Goal: Information Seeking & Learning: Check status

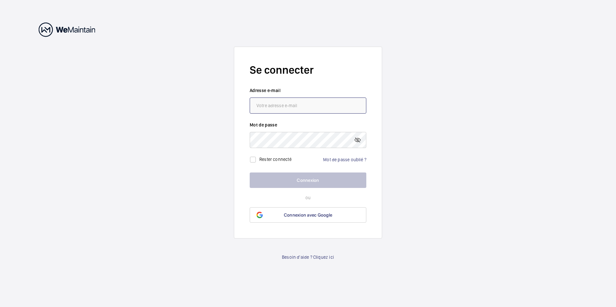
type input "[EMAIL_ADDRESS][DOMAIN_NAME]"
click at [293, 180] on button "Connexion" at bounding box center [308, 180] width 117 height 15
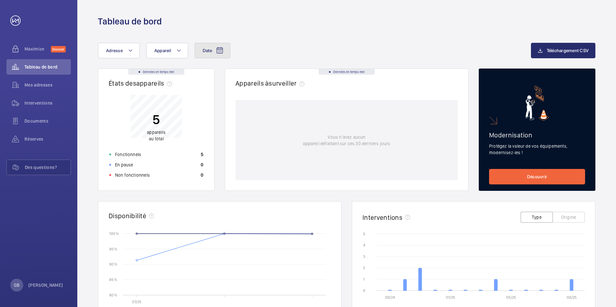
click at [220, 49] on mat-icon at bounding box center [220, 51] width 8 height 8
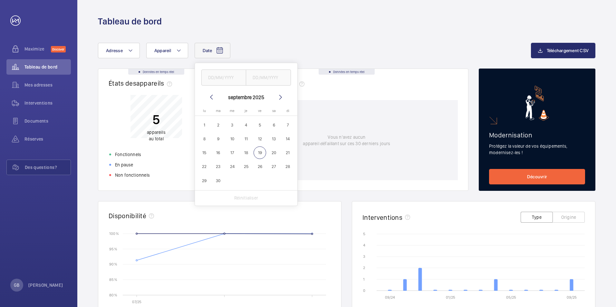
click at [220, 49] on mat-icon at bounding box center [220, 51] width 8 height 8
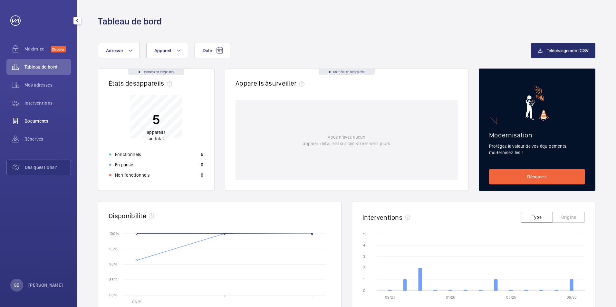
click at [40, 124] on span "Documents" at bounding box center [47, 121] width 46 height 6
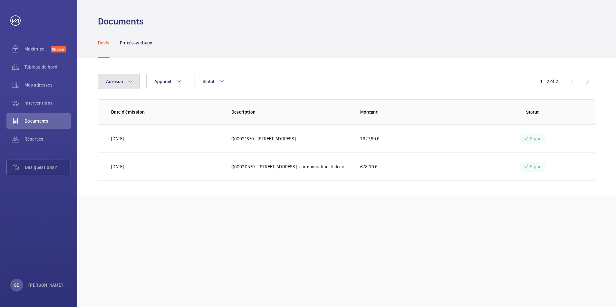
click at [131, 83] on mat-icon at bounding box center [130, 82] width 5 height 8
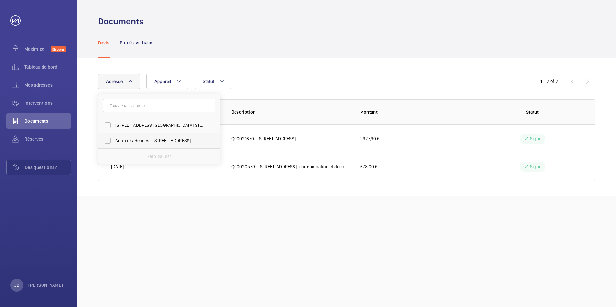
click at [130, 140] on span "Antin résidences - [STREET_ADDRESS]" at bounding box center [159, 141] width 89 height 6
click at [114, 140] on input "Antin résidences - [STREET_ADDRESS]" at bounding box center [107, 140] width 13 height 13
checkbox input "true"
click at [132, 128] on span "[STREET_ADDRESS][GEOGRAPHIC_DATA][STREET_ADDRESS]" at bounding box center [159, 125] width 89 height 6
click at [114, 128] on input "[STREET_ADDRESS][GEOGRAPHIC_DATA][STREET_ADDRESS]" at bounding box center [107, 125] width 13 height 13
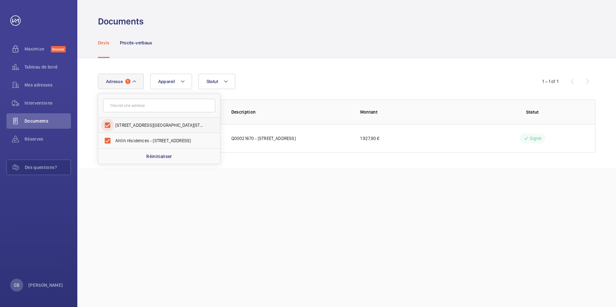
checkbox input "true"
drag, startPoint x: 169, startPoint y: 209, endPoint x: 204, endPoint y: 157, distance: 62.6
click at [177, 203] on div "Documents Devis Procès-verbaux Adresse [STREET_ADDRESS] Antin résidences - [STR…" at bounding box center [346, 153] width 539 height 307
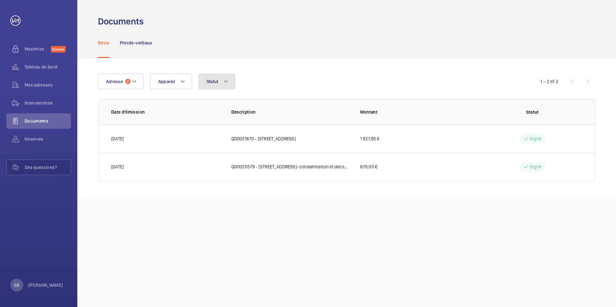
click at [230, 83] on button "Statut" at bounding box center [217, 81] width 37 height 15
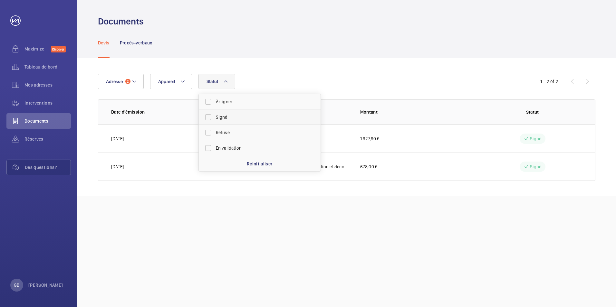
click at [219, 118] on span "Signé" at bounding box center [260, 117] width 89 height 6
click at [215, 118] on input "Signé" at bounding box center [208, 117] width 13 height 13
checkbox input "true"
click at [290, 70] on div "Adresse 2 Appareil Statut 1 À signer Signé Refusé En validation Réinitialiser 1…" at bounding box center [346, 127] width 539 height 138
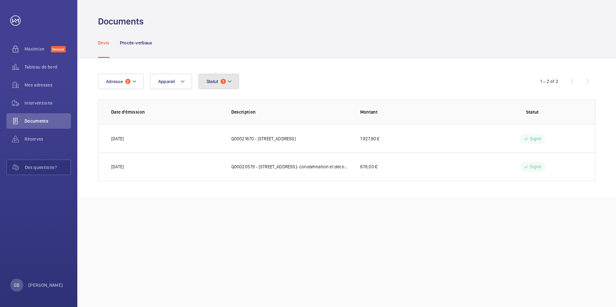
click at [230, 81] on mat-icon at bounding box center [229, 82] width 5 height 8
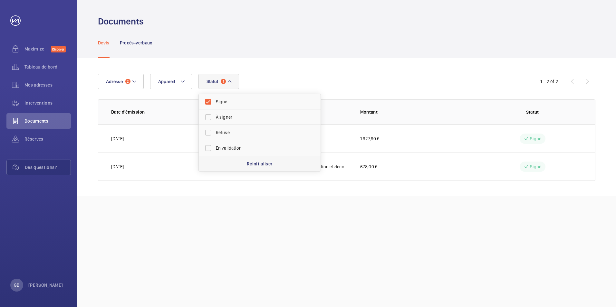
click at [251, 163] on p "Réinitialiser" at bounding box center [260, 164] width 26 height 6
checkbox input "false"
click at [184, 83] on mat-icon at bounding box center [182, 82] width 5 height 8
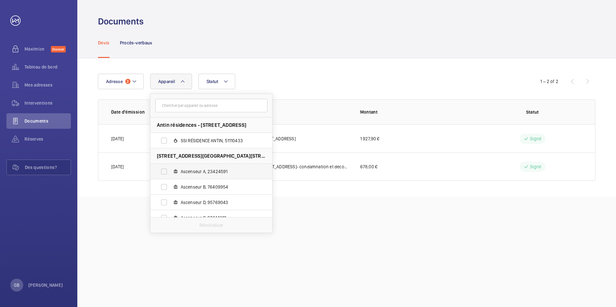
click at [211, 173] on span "Ascenseur A, 23424591" at bounding box center [218, 172] width 75 height 6
click at [170, 173] on input "Ascenseur A, 23424591" at bounding box center [164, 171] width 13 height 13
checkbox input "true"
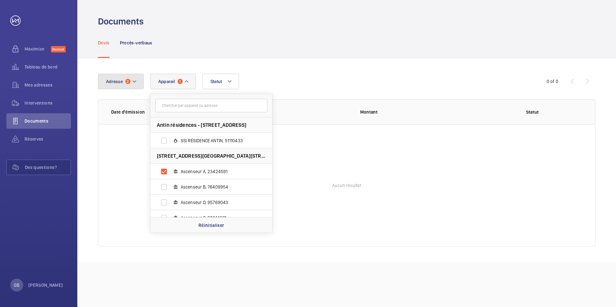
click at [135, 83] on mat-icon at bounding box center [134, 82] width 5 height 8
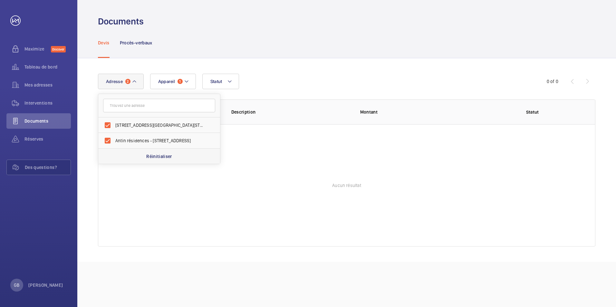
click at [155, 158] on p "Réinitialiser" at bounding box center [159, 156] width 26 height 6
click at [212, 180] on wm-front-table-empty-state "Aucun résultat" at bounding box center [346, 185] width 497 height 122
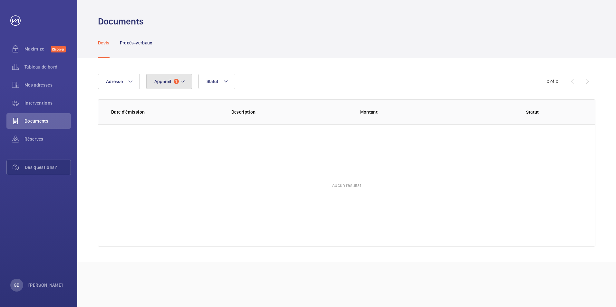
click at [184, 82] on mat-icon at bounding box center [182, 82] width 5 height 8
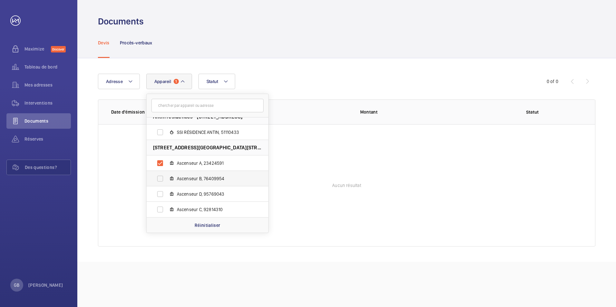
scroll to position [8, 0]
click at [170, 208] on mat-icon at bounding box center [171, 209] width 5 height 5
click at [167, 208] on input "Ascenseur C, 92814310" at bounding box center [160, 209] width 13 height 13
checkbox input "true"
click at [177, 193] on span "Ascenseur D, 95769043" at bounding box center [214, 194] width 75 height 6
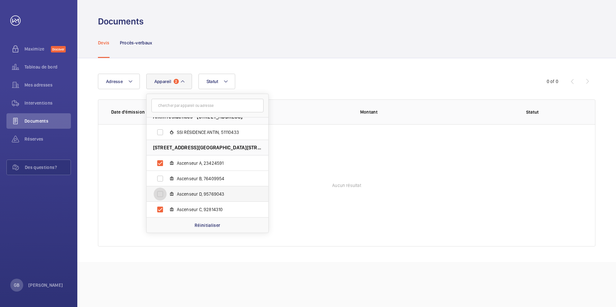
click at [167, 193] on input "Ascenseur D, 95769043" at bounding box center [160, 194] width 13 height 13
checkbox input "true"
click at [182, 180] on span "Ascenseur B, 76409954" at bounding box center [214, 179] width 75 height 6
click at [167, 180] on input "Ascenseur B, 76409954" at bounding box center [160, 178] width 13 height 13
checkbox input "true"
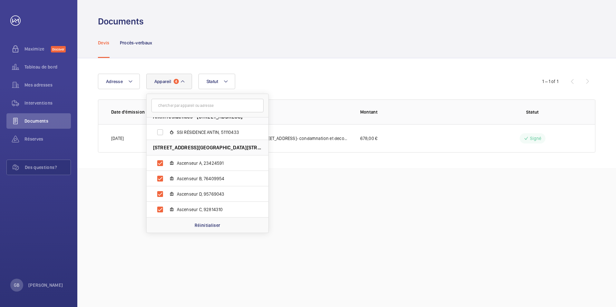
click at [332, 192] on div "Documents Devis Procès-verbaux Adresse Appareil 4 Antin résidences - [STREET_AD…" at bounding box center [346, 153] width 539 height 307
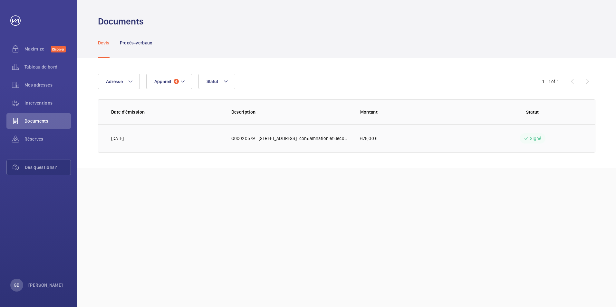
click at [292, 136] on p "Q00020579 - [STREET_ADDRESS]- condamnation et decondamnation d'étages" at bounding box center [290, 138] width 119 height 6
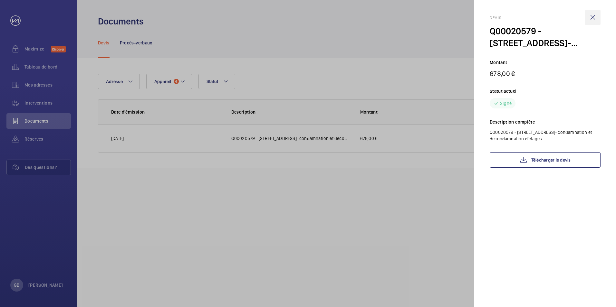
click at [595, 17] on wm-front-icon-button at bounding box center [592, 17] width 15 height 15
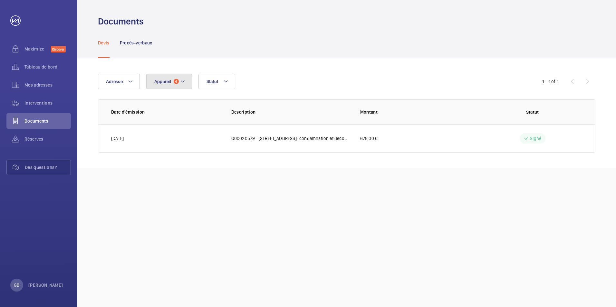
click at [184, 82] on mat-icon at bounding box center [182, 82] width 5 height 8
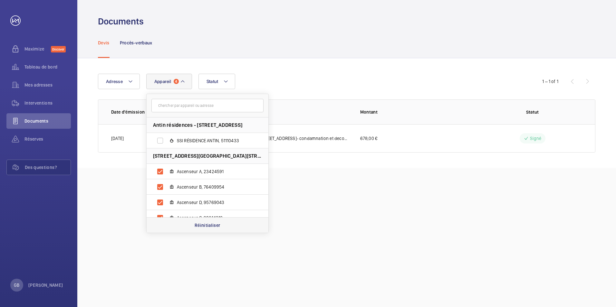
click at [195, 227] on p "Réinitialiser" at bounding box center [208, 225] width 26 height 6
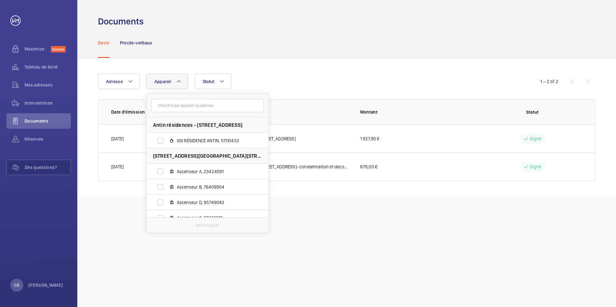
drag, startPoint x: 417, startPoint y: 199, endPoint x: 418, endPoint y: 194, distance: 5.2
click at [417, 199] on div "Documents Devis Procès-verbaux Adresse Appareil Antin résidences - [STREET_ADDR…" at bounding box center [346, 153] width 539 height 307
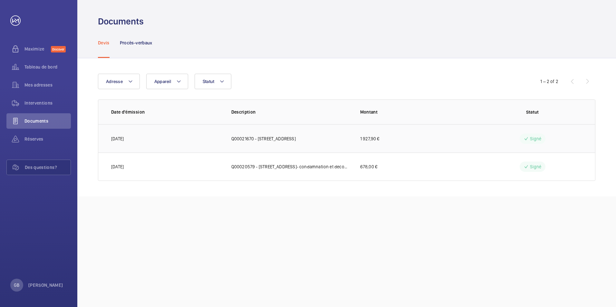
click at [278, 138] on p "Q00021670 - [STREET_ADDRESS]" at bounding box center [263, 139] width 64 height 6
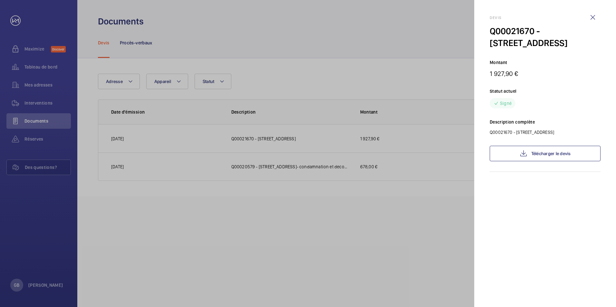
drag, startPoint x: 254, startPoint y: 220, endPoint x: 374, endPoint y: 193, distance: 122.2
click at [258, 218] on div at bounding box center [308, 153] width 616 height 307
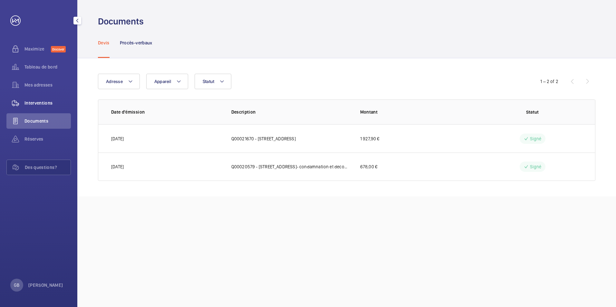
click at [34, 102] on span "Interventions" at bounding box center [47, 103] width 46 height 6
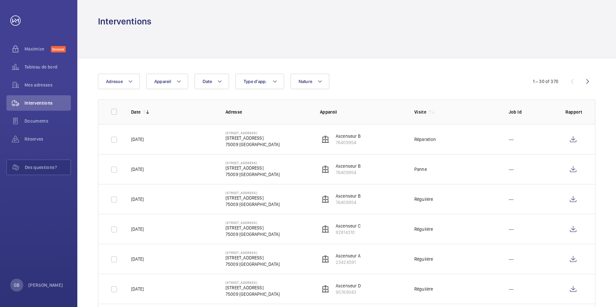
click at [423, 112] on p "Visite" at bounding box center [420, 112] width 12 height 6
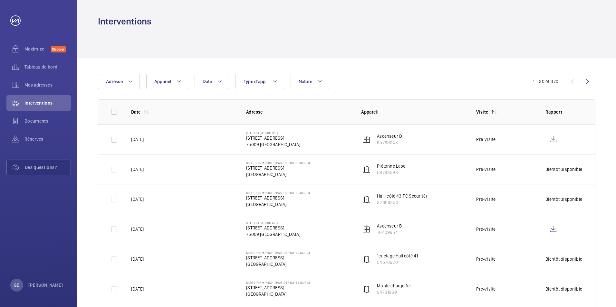
click at [374, 110] on p "Appareil" at bounding box center [413, 112] width 105 height 6
click at [317, 81] on mat-icon at bounding box center [319, 82] width 5 height 8
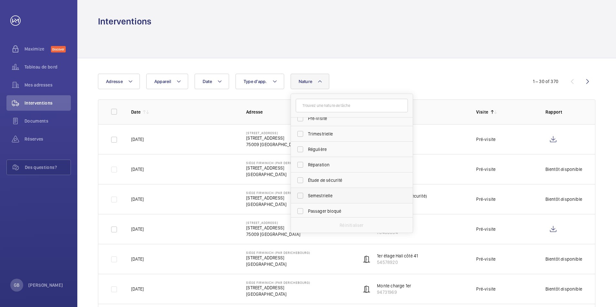
scroll to position [101, 0]
click at [316, 150] on span "Régulière" at bounding box center [352, 148] width 89 height 6
click at [307, 150] on input "Régulière" at bounding box center [300, 147] width 13 height 13
checkbox input "true"
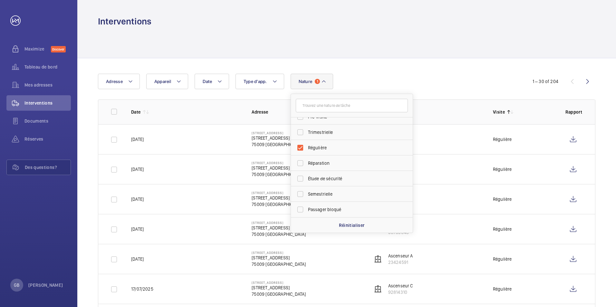
click at [219, 198] on td "[DATE]" at bounding box center [181, 199] width 121 height 30
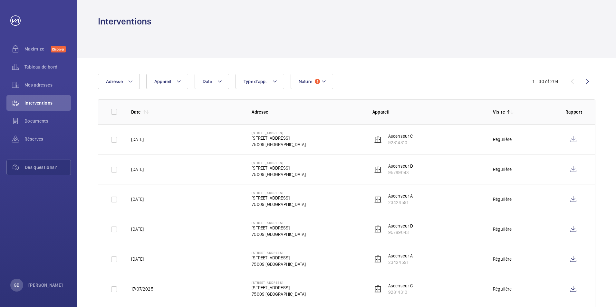
click at [135, 112] on p "Date" at bounding box center [135, 112] width 9 height 6
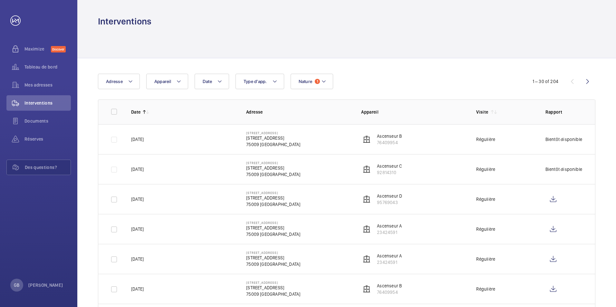
click at [134, 115] on p "Date" at bounding box center [135, 112] width 9 height 6
